Goal: Use online tool/utility: Utilize a website feature to perform a specific function

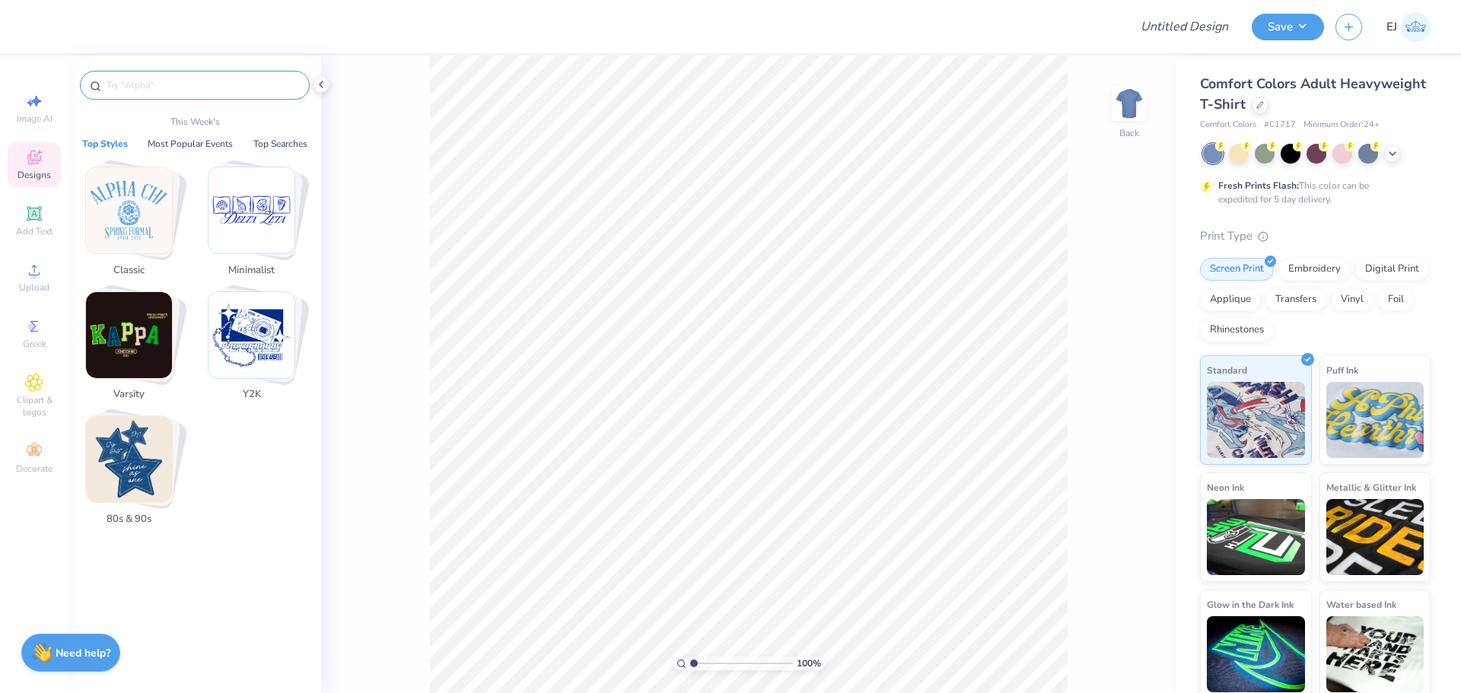
click at [129, 84] on input "text" at bounding box center [202, 85] width 195 height 15
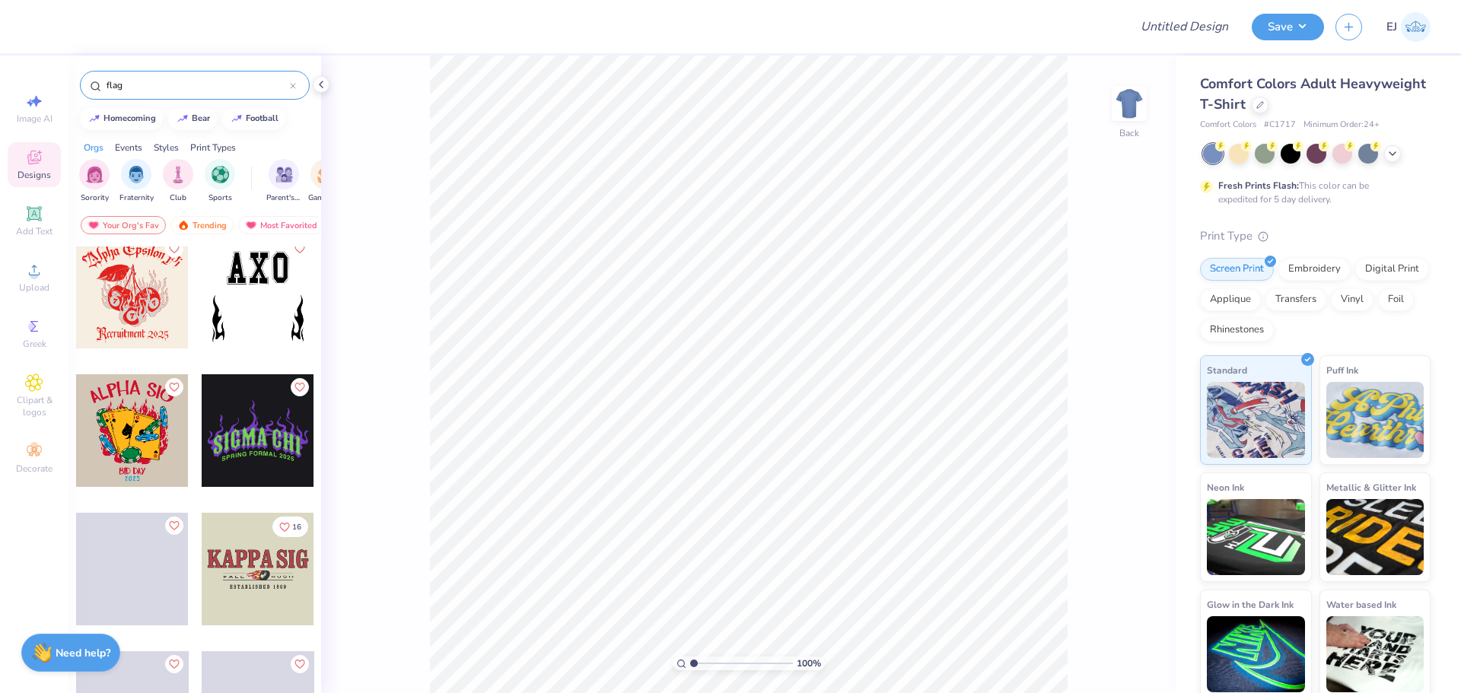
scroll to position [8751, 0]
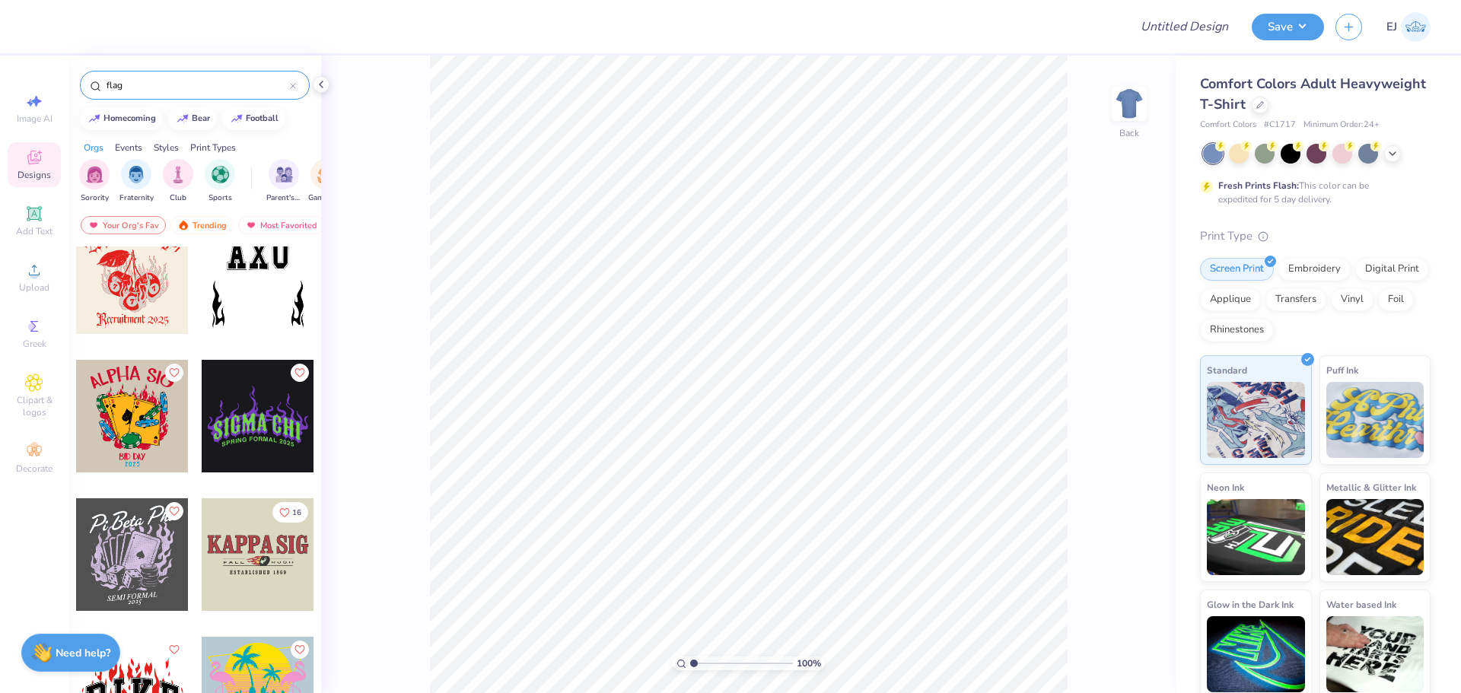
click at [235, 84] on input "flag" at bounding box center [197, 85] width 185 height 15
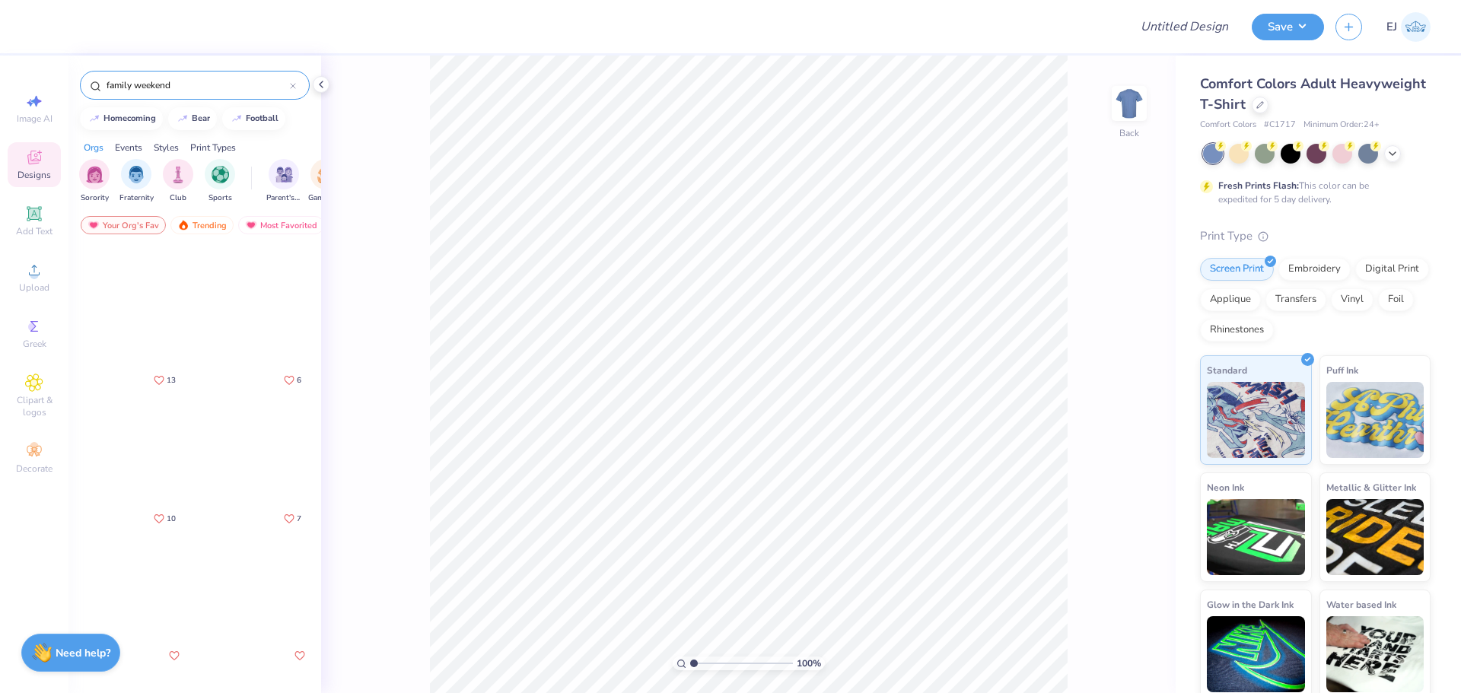
scroll to position [0, 0]
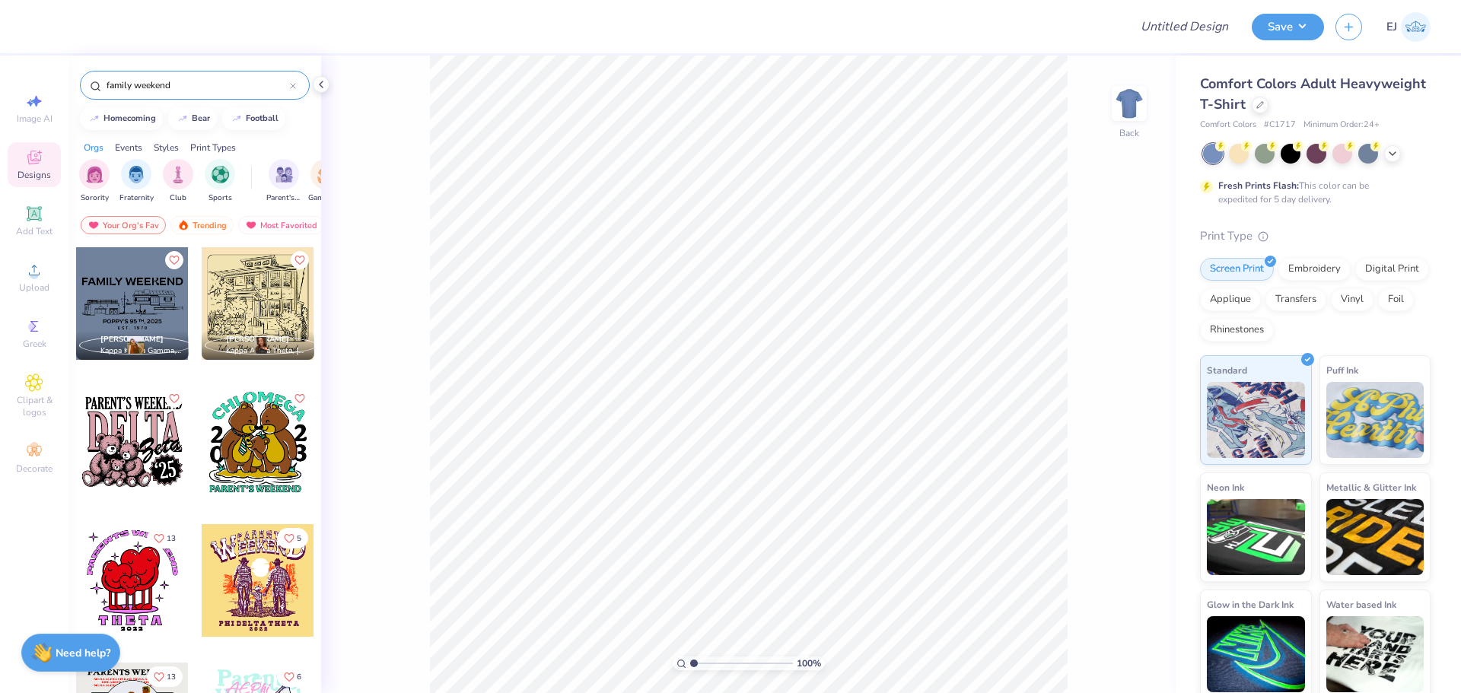
click at [200, 84] on input "family weekend" at bounding box center [197, 85] width 185 height 15
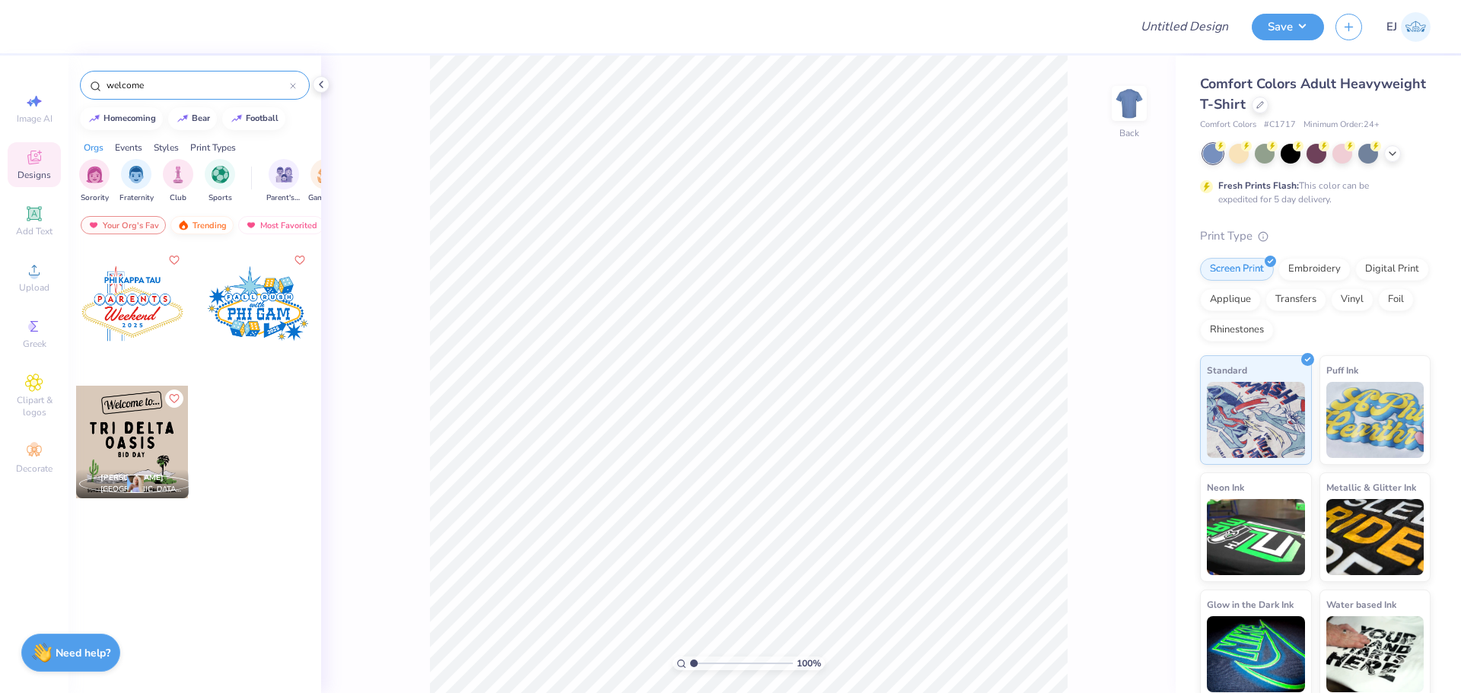
type input "welcome"
click at [210, 224] on div "Trending" at bounding box center [201, 225] width 63 height 18
click at [296, 88] on div "welcome" at bounding box center [195, 85] width 230 height 29
click at [298, 89] on div "welcome" at bounding box center [195, 85] width 230 height 29
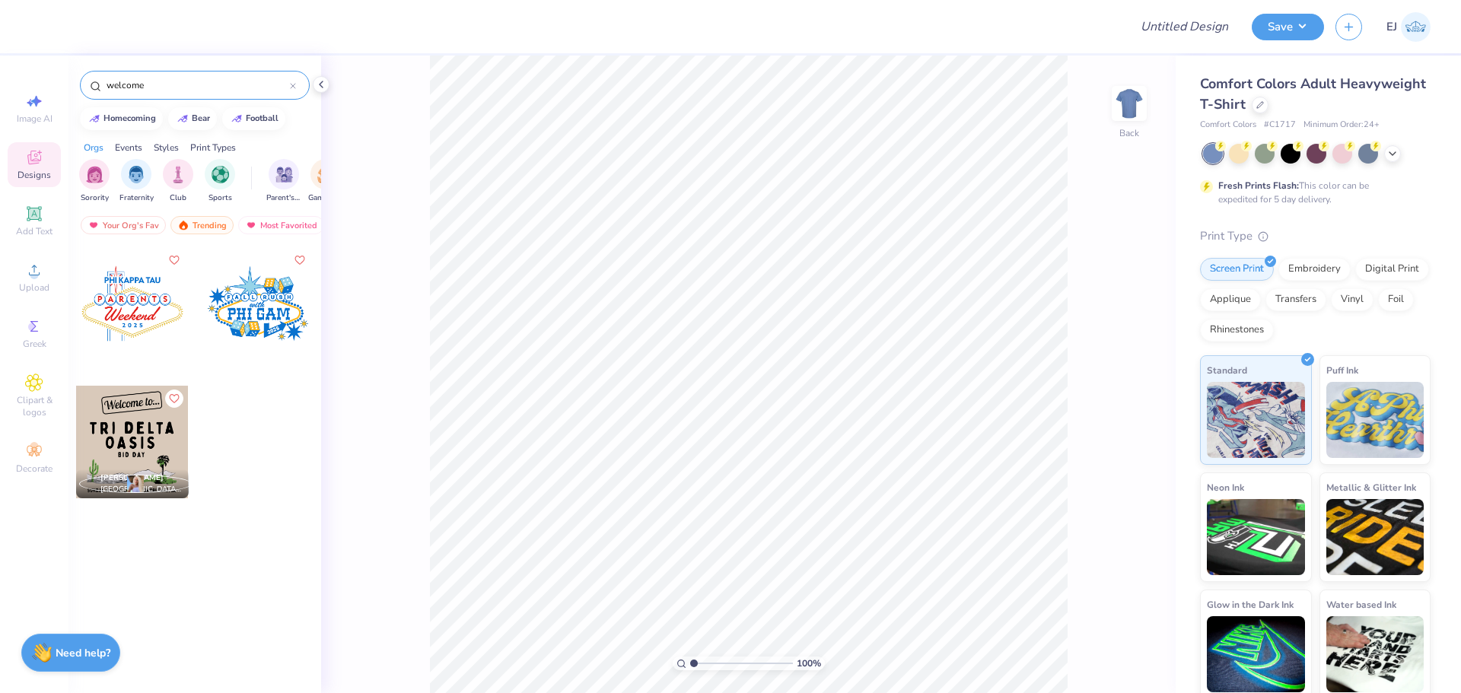
click at [296, 89] on div "welcome" at bounding box center [195, 85] width 230 height 29
click at [294, 84] on icon at bounding box center [293, 86] width 6 height 6
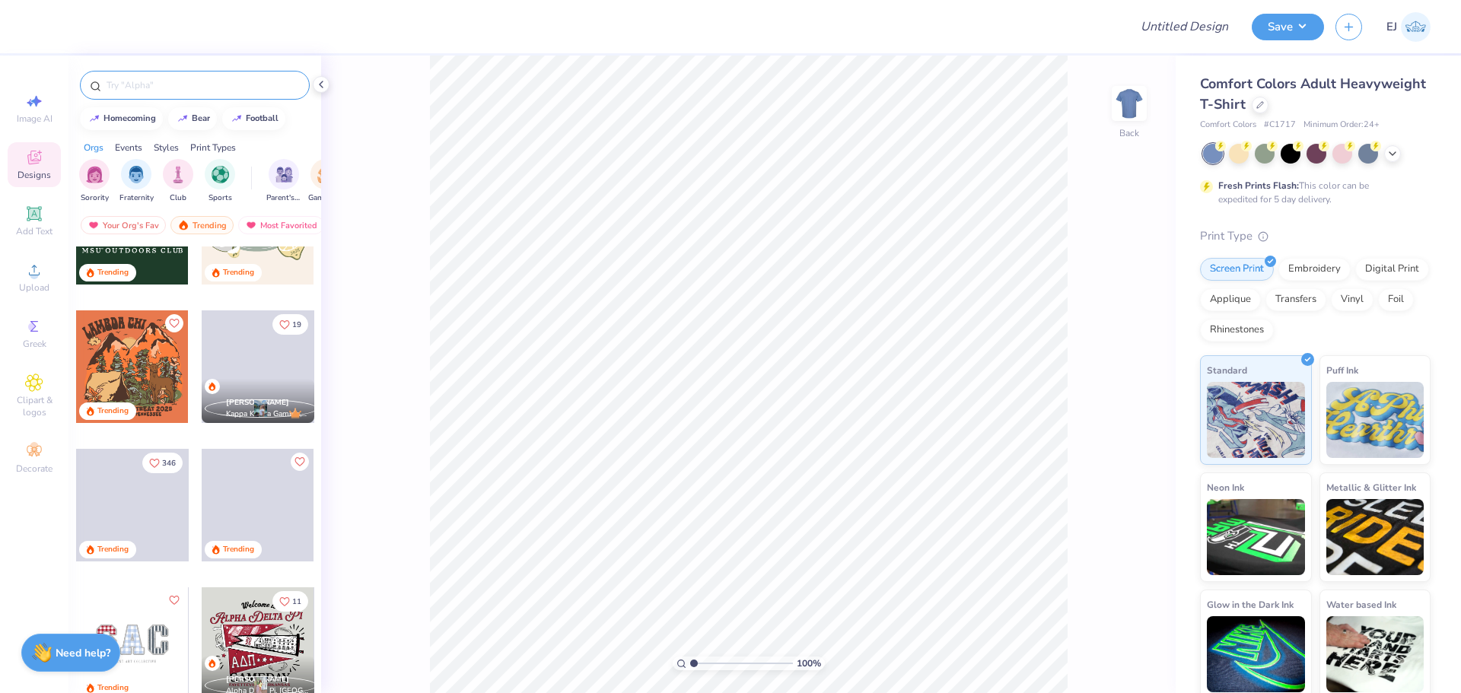
scroll to position [1370, 0]
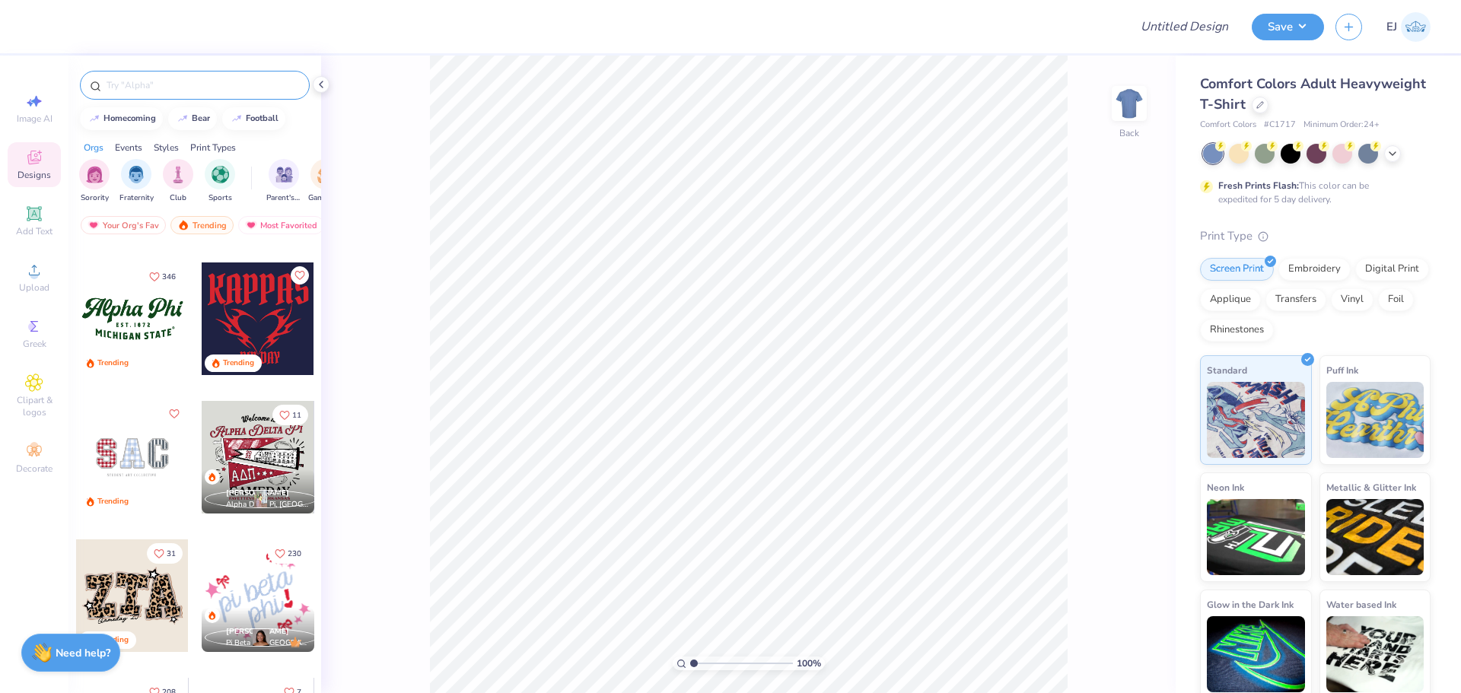
click at [238, 469] on div at bounding box center [258, 457] width 113 height 113
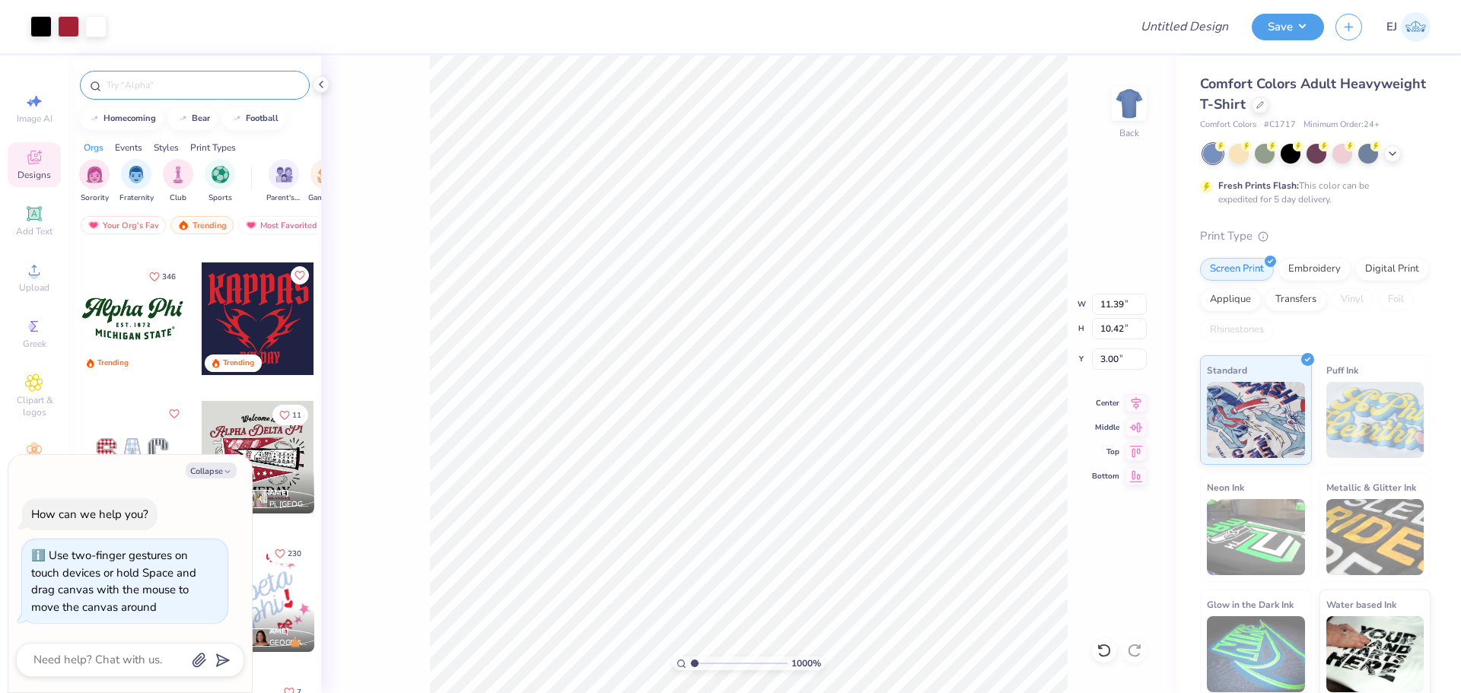
type input "10"
type textarea "x"
drag, startPoint x: 694, startPoint y: 662, endPoint x: 938, endPoint y: 674, distance: 244.6
type input "10"
click at [788, 670] on input "range" at bounding box center [738, 664] width 97 height 14
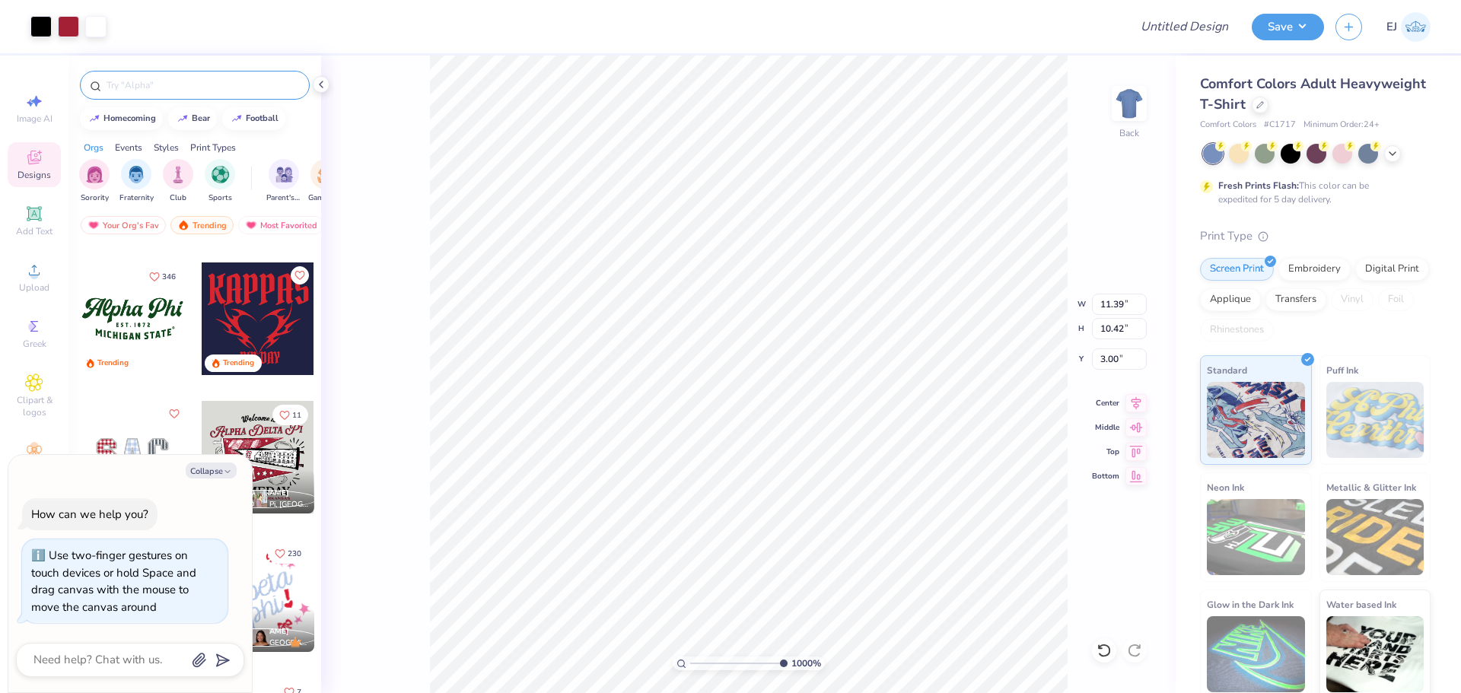
type textarea "x"
type input "4.49"
type textarea "x"
click at [776, 660] on input "range" at bounding box center [741, 664] width 103 height 14
drag, startPoint x: 786, startPoint y: 663, endPoint x: 739, endPoint y: 657, distance: 47.5
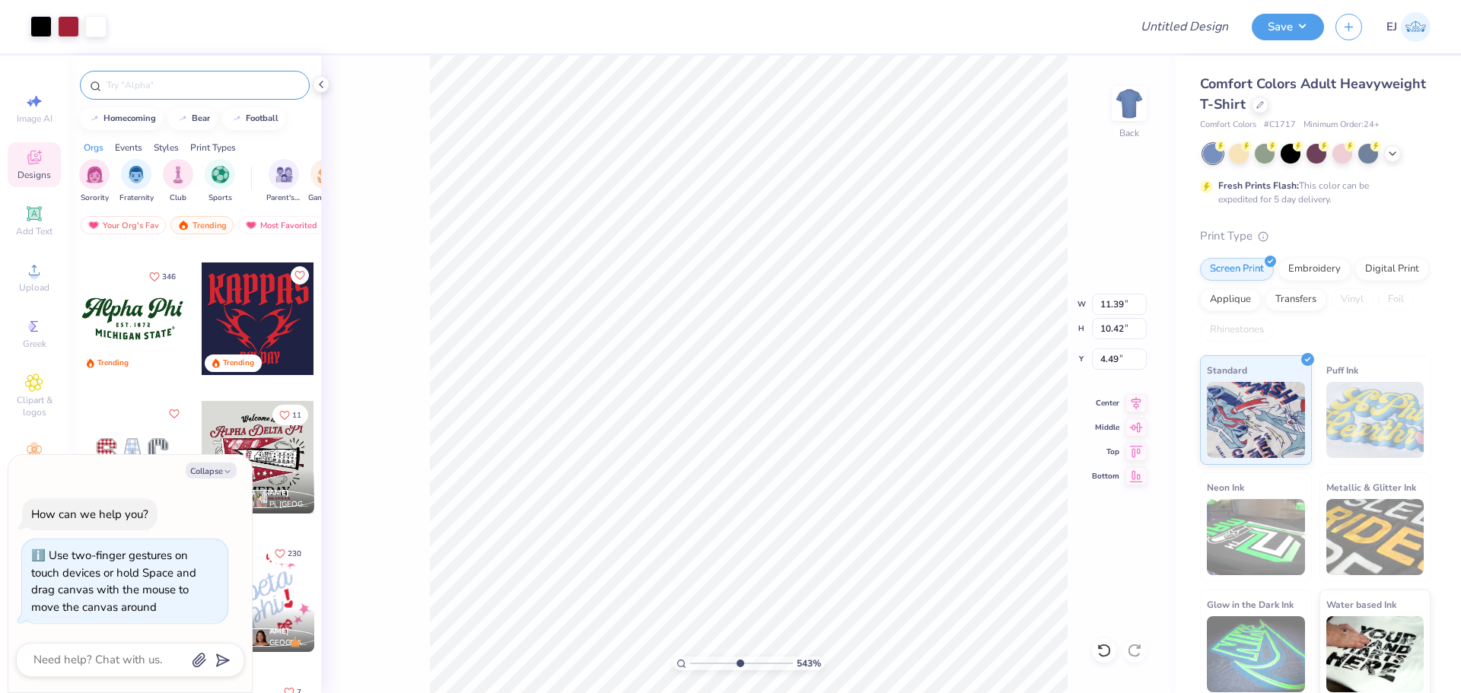
type input "5.43"
click at [739, 657] on input "range" at bounding box center [741, 664] width 103 height 14
type textarea "x"
type input "4.57"
type textarea "x"
